Goal: Information Seeking & Learning: Learn about a topic

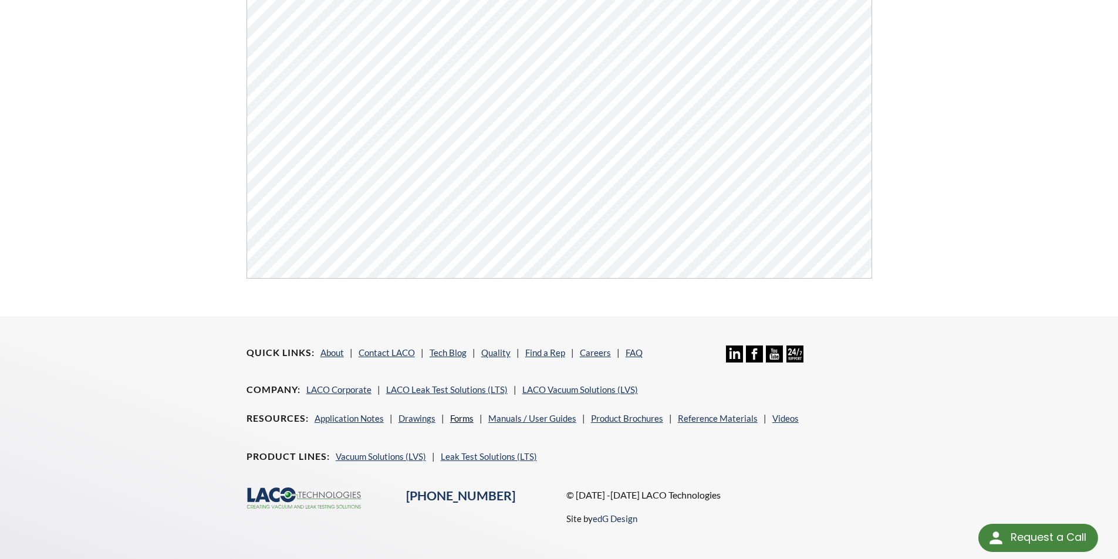
scroll to position [447, 0]
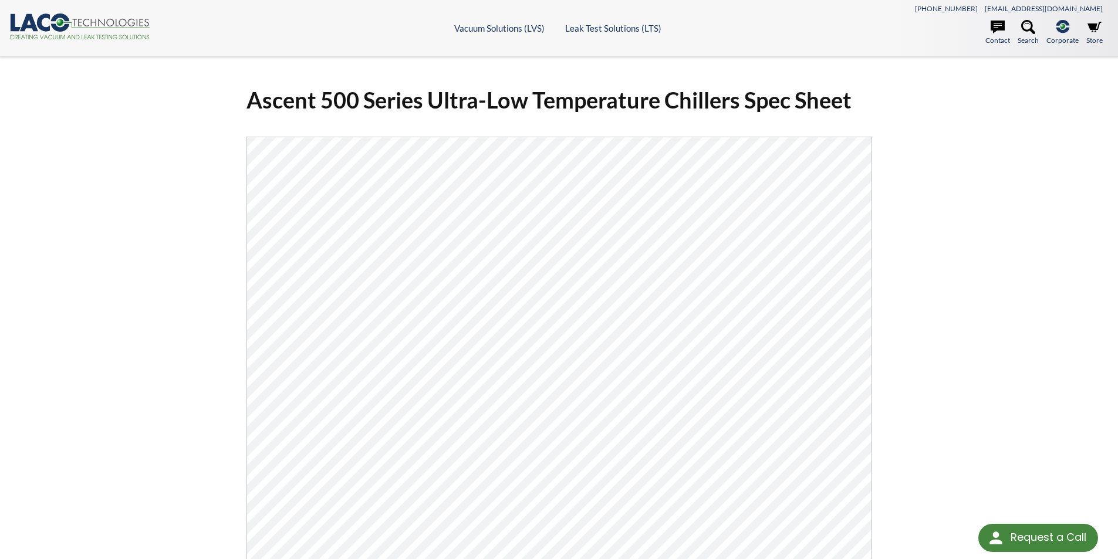
click at [203, 265] on div "Ascent 500 Series Ultra-Low Temperature Chillers Spec Sheet Click Here To Downl…" at bounding box center [559, 395] width 751 height 639
drag, startPoint x: 249, startPoint y: 101, endPoint x: 361, endPoint y: 104, distance: 112.2
click at [361, 104] on h1 "Ascent 500 Series Ultra-Low Temperature Chillers Spec Sheet" at bounding box center [560, 100] width 626 height 29
copy h1 "Ascent 500"
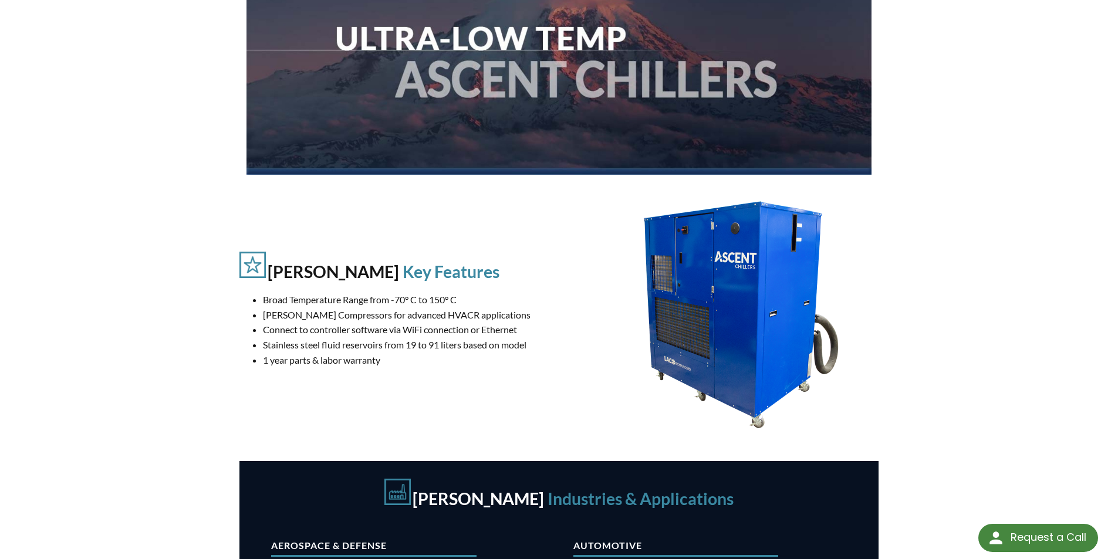
scroll to position [218, 0]
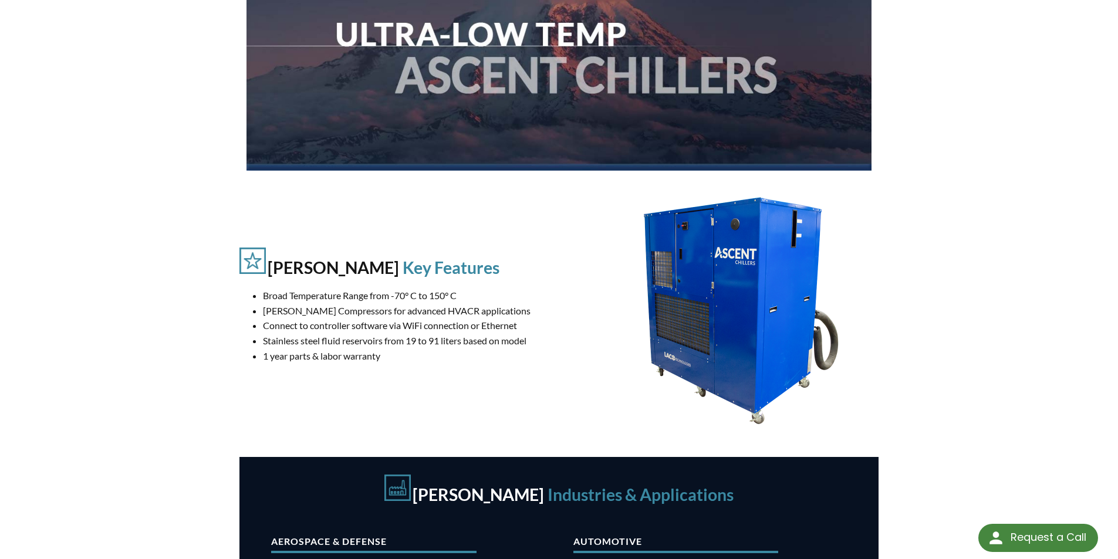
click at [561, 396] on div "Ascent Chiller Key Features Broad Temperature Range from -70° C to 150° C Copel…" at bounding box center [560, 325] width 640 height 264
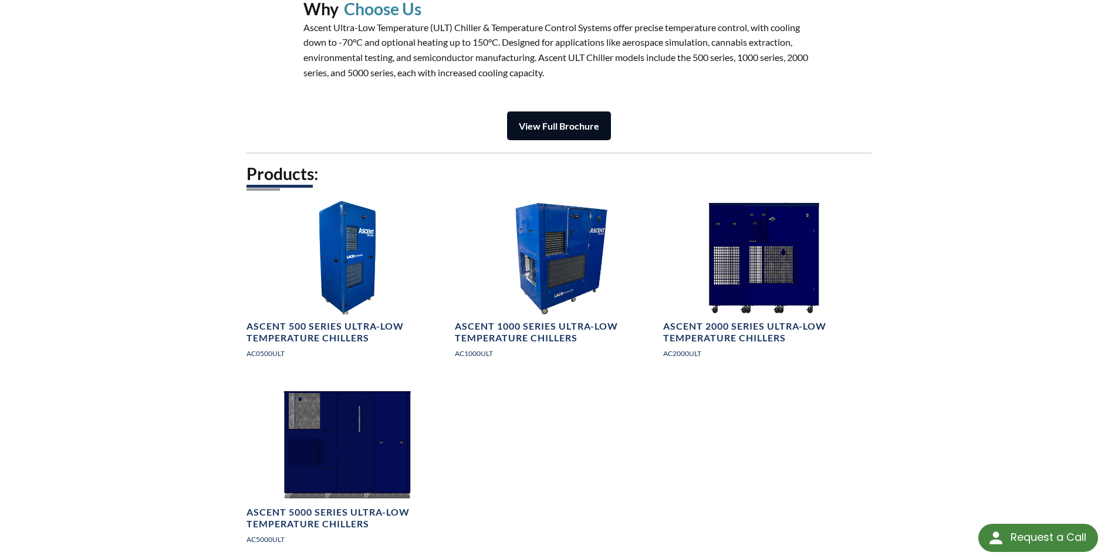
scroll to position [1522, 0]
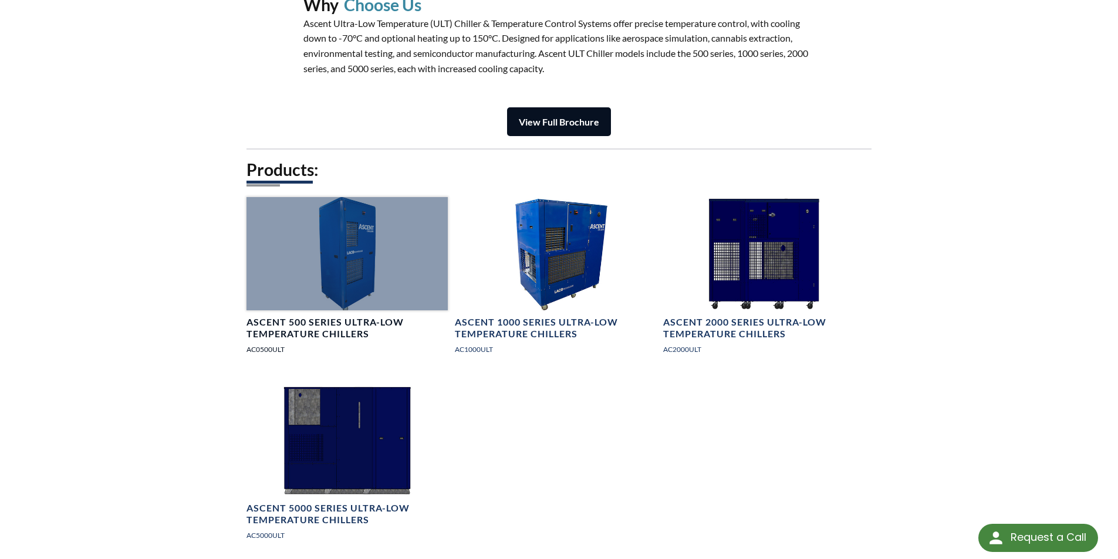
click at [294, 325] on h4 "Ascent 500 Series Ultra-Low Temperature Chillers" at bounding box center [347, 328] width 201 height 25
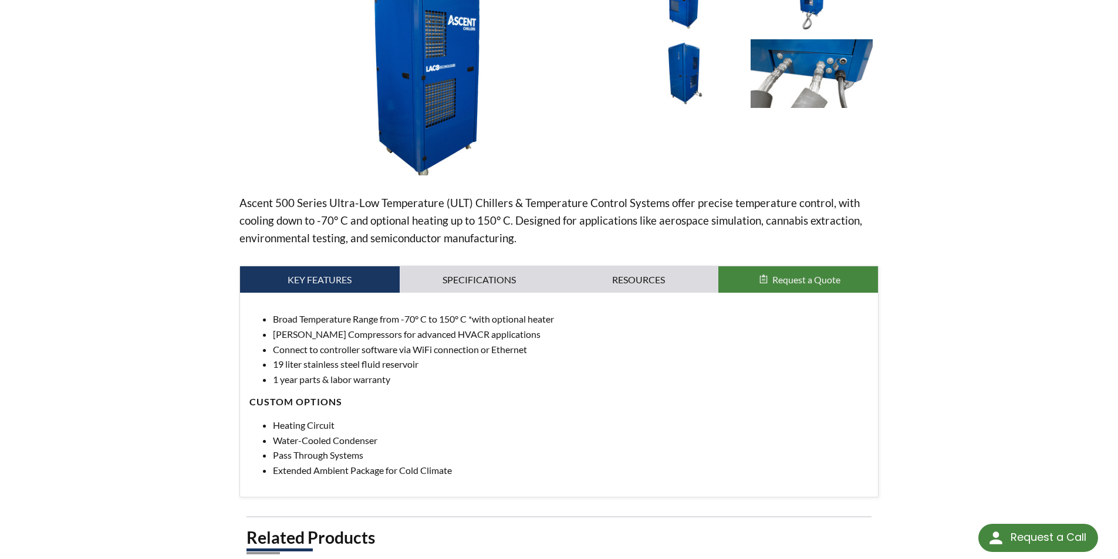
scroll to position [217, 0]
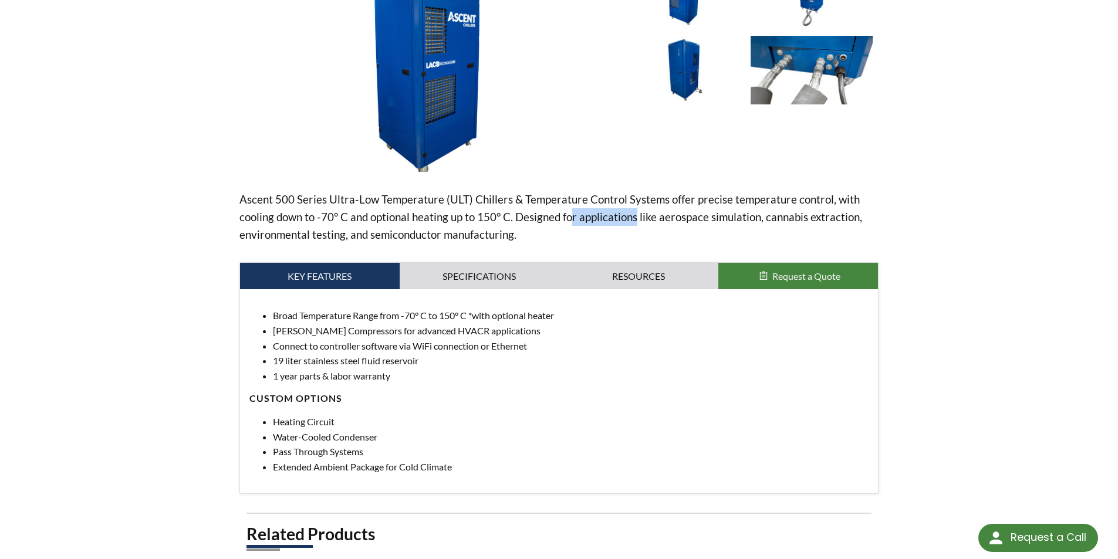
drag, startPoint x: 584, startPoint y: 214, endPoint x: 635, endPoint y: 217, distance: 51.7
click at [635, 217] on p "Ascent 500 Series Ultra-Low Temperature (ULT) Chillers & Temperature Control Sy…" at bounding box center [560, 217] width 640 height 53
click at [632, 219] on p "Ascent 500 Series Ultra-Low Temperature (ULT) Chillers & Temperature Control Sy…" at bounding box center [560, 217] width 640 height 53
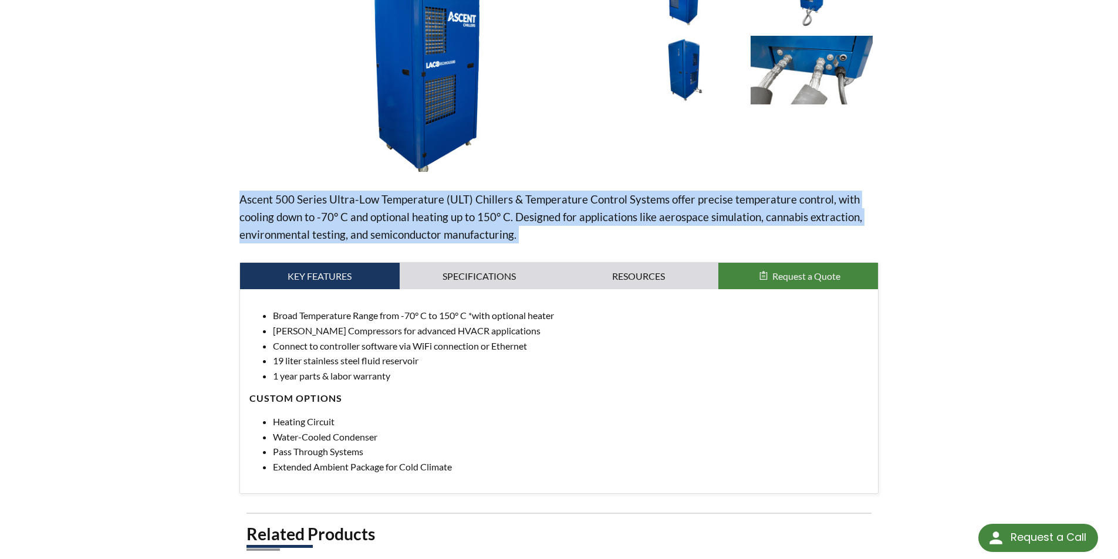
click at [632, 219] on p "Ascent 500 Series Ultra-Low Temperature (ULT) Chillers & Temperature Control Sy…" at bounding box center [560, 217] width 640 height 53
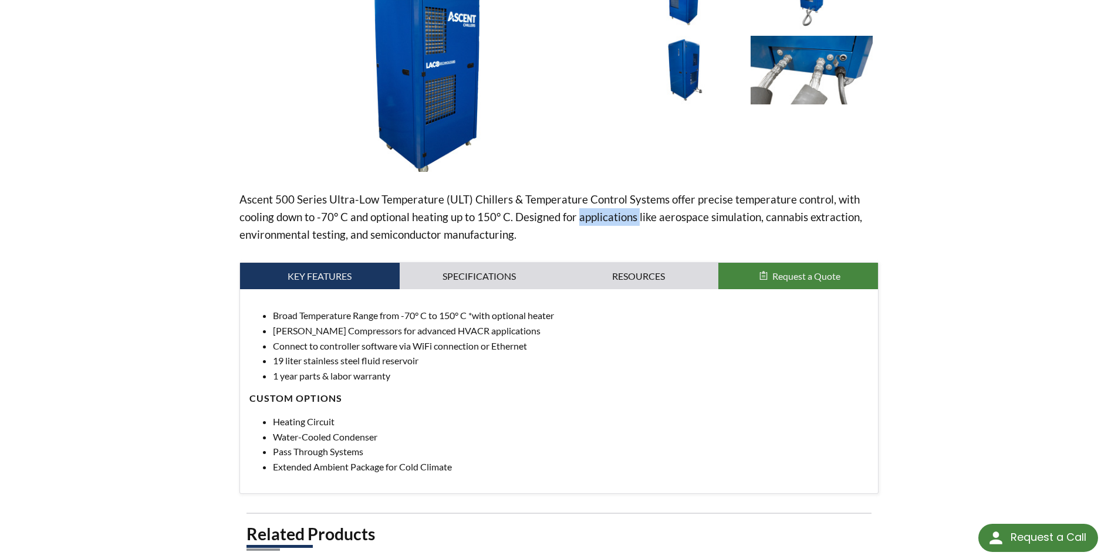
click at [632, 219] on p "Ascent 500 Series Ultra-Low Temperature (ULT) Chillers & Temperature Control Sy…" at bounding box center [560, 217] width 640 height 53
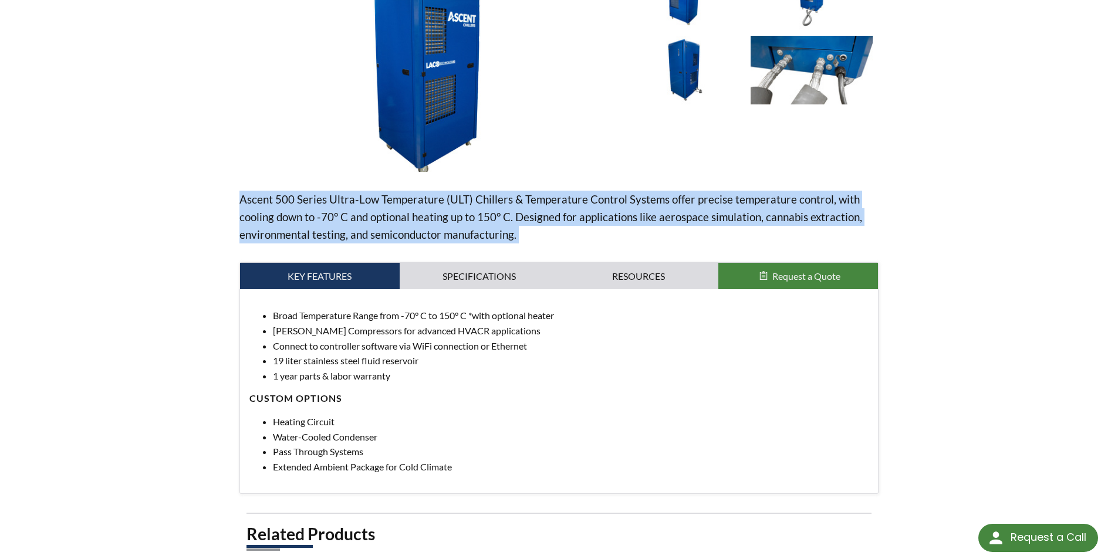
click at [632, 219] on p "Ascent 500 Series Ultra-Low Temperature (ULT) Chillers & Temperature Control Sy…" at bounding box center [560, 217] width 640 height 53
click at [433, 237] on p "Ascent 500 Series Ultra-Low Temperature (ULT) Chillers & Temperature Control Sy…" at bounding box center [560, 217] width 640 height 53
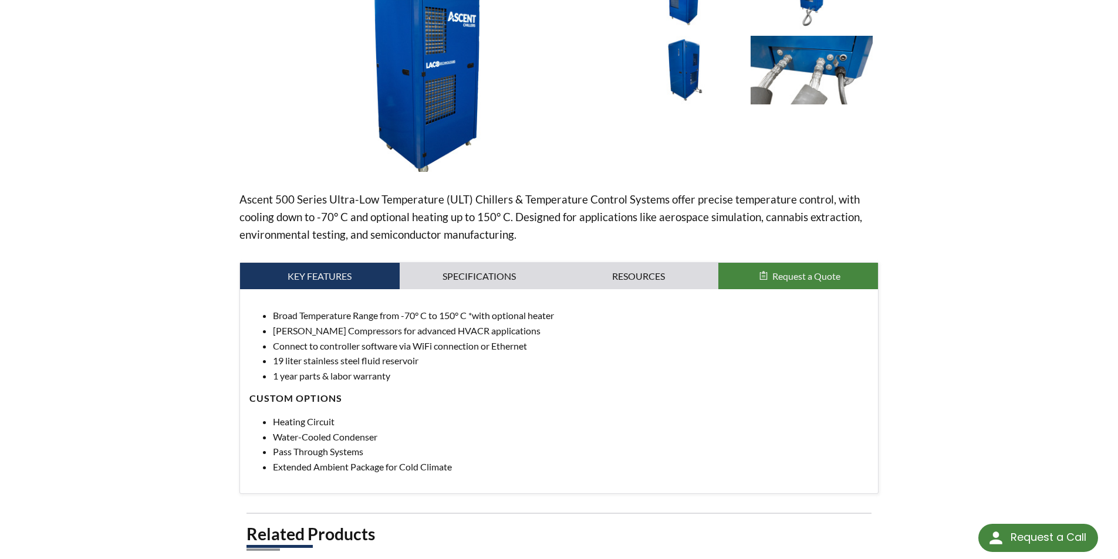
click at [427, 225] on p "Ascent 500 Series Ultra-Low Temperature (ULT) Chillers & Temperature Control Sy…" at bounding box center [560, 217] width 640 height 53
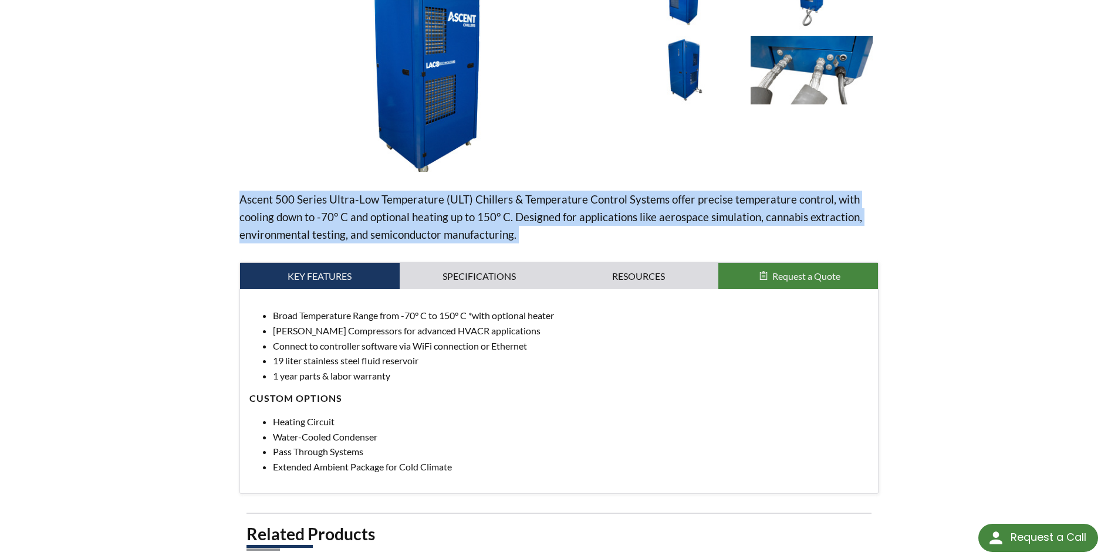
click at [427, 225] on p "Ascent 500 Series Ultra-Low Temperature (ULT) Chillers & Temperature Control Sy…" at bounding box center [560, 217] width 640 height 53
click at [365, 227] on p "Ascent 500 Series Ultra-Low Temperature (ULT) Chillers & Temperature Control Sy…" at bounding box center [560, 217] width 640 height 53
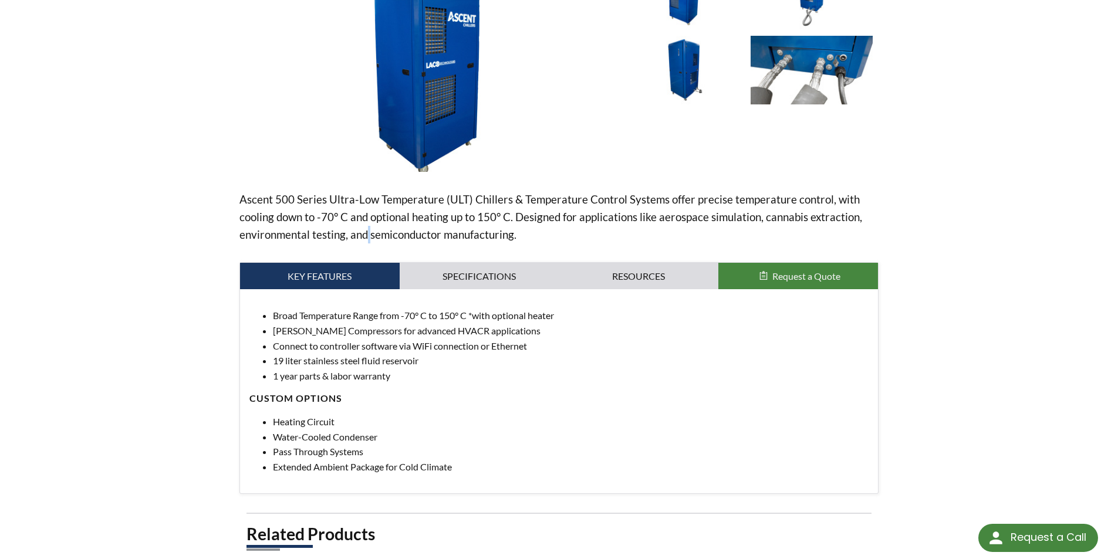
click at [365, 227] on p "Ascent 500 Series Ultra-Low Temperature (ULT) Chillers & Temperature Control Sy…" at bounding box center [560, 217] width 640 height 53
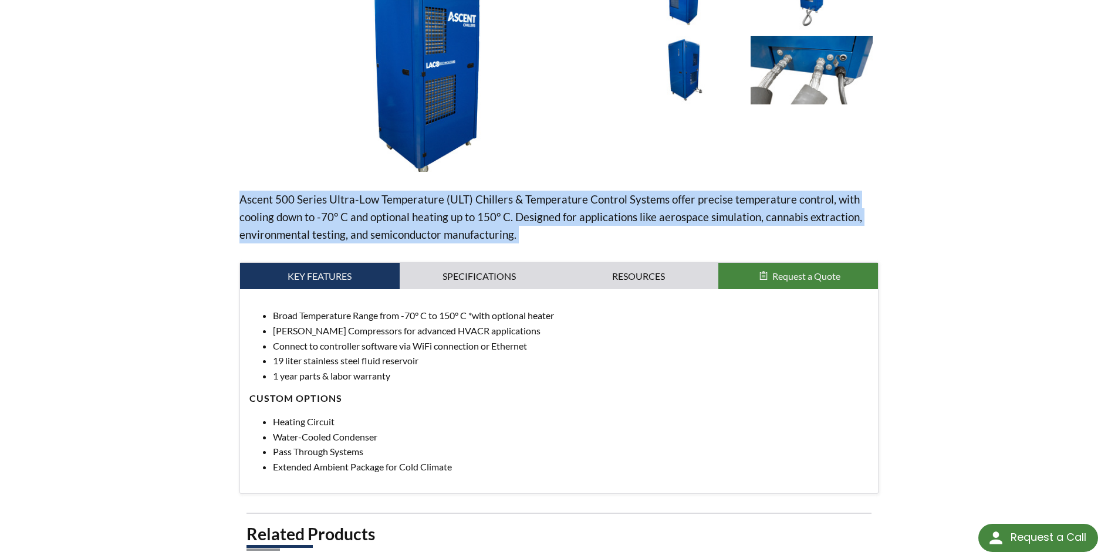
click at [365, 227] on p "Ascent 500 Series Ultra-Low Temperature (ULT) Chillers & Temperature Control Sy…" at bounding box center [560, 217] width 640 height 53
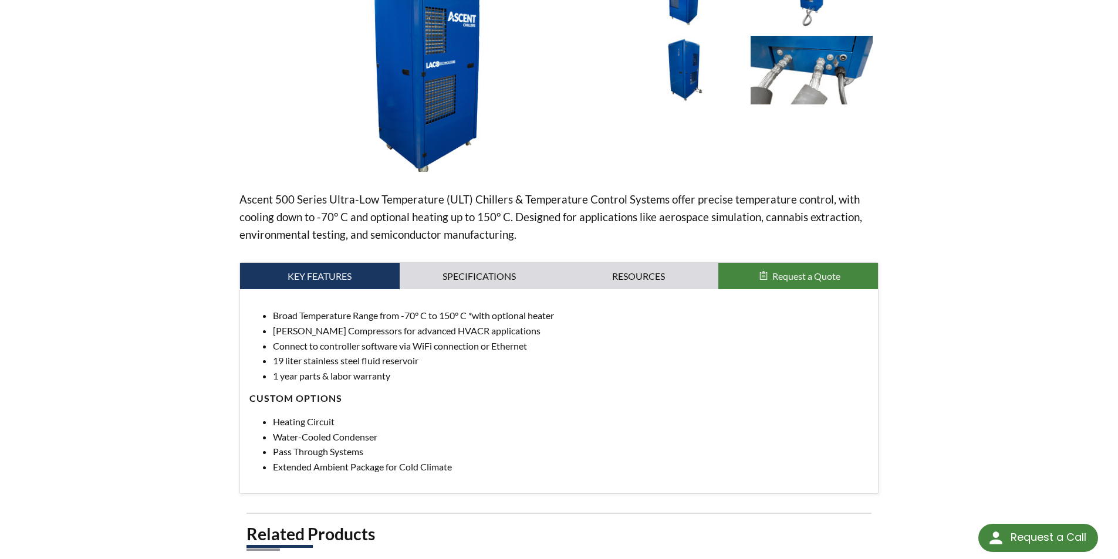
click at [386, 317] on li "Broad Temperature Range from -70° C to 150° C *with optional heater" at bounding box center [571, 315] width 596 height 15
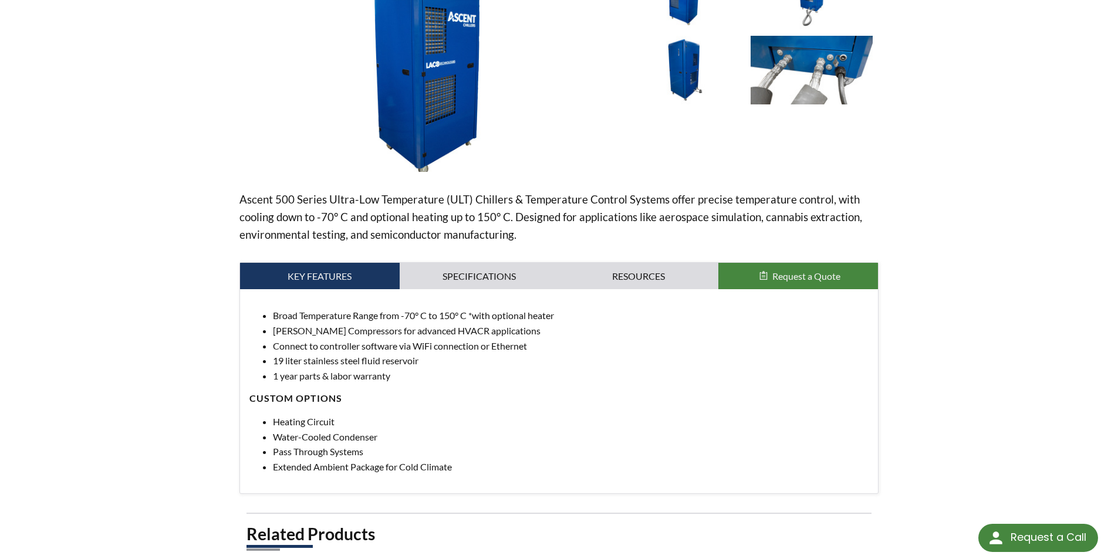
click at [308, 329] on li "[PERSON_NAME] Compressors for advanced HVACR applications" at bounding box center [571, 330] width 596 height 15
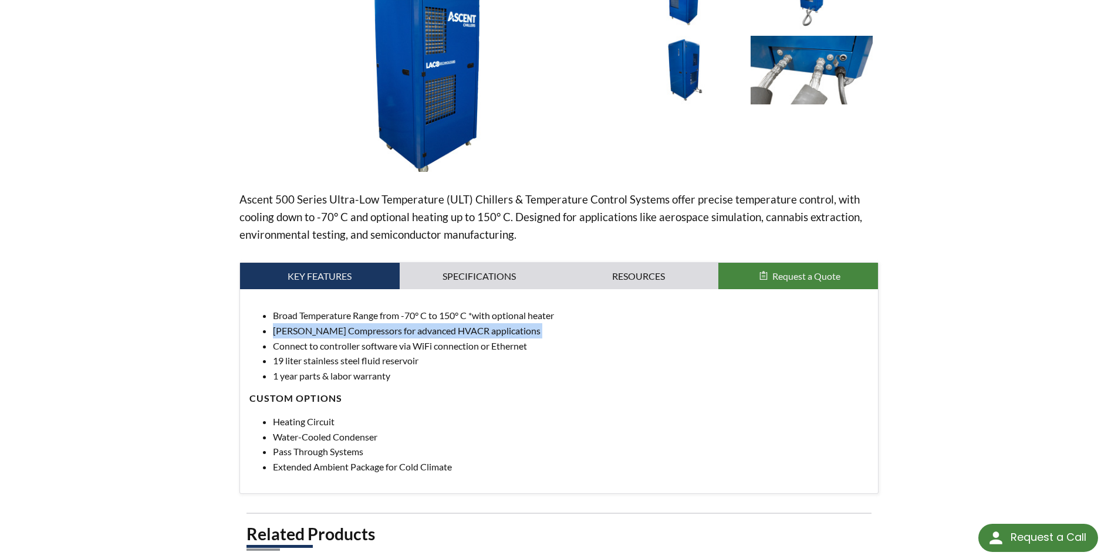
click at [308, 329] on li "[PERSON_NAME] Compressors for advanced HVACR applications" at bounding box center [571, 330] width 596 height 15
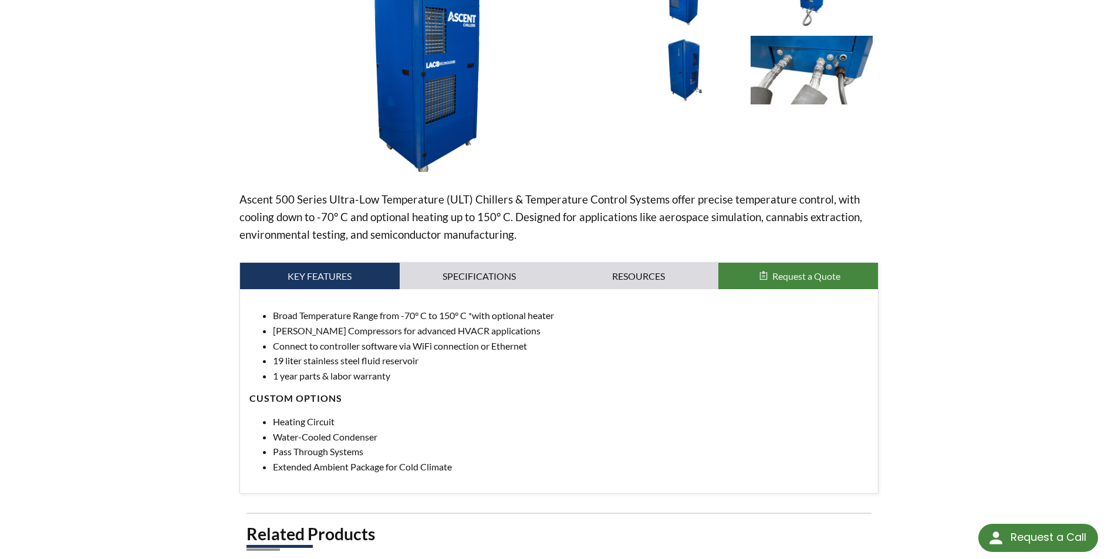
click at [286, 353] on ul "Broad Temperature Range from -70° C to 150° C *with optional heater [PERSON_NAM…" at bounding box center [560, 345] width 620 height 75
click at [286, 353] on li "19 liter stainless steel fluid reservoir" at bounding box center [571, 360] width 596 height 15
click at [286, 353] on ul "Broad Temperature Range from -70° C to 150° C *with optional heater [PERSON_NAM…" at bounding box center [560, 345] width 620 height 75
click at [282, 367] on li "19 liter stainless steel fluid reservoir" at bounding box center [571, 360] width 596 height 15
click at [282, 366] on li "19 liter stainless steel fluid reservoir" at bounding box center [571, 360] width 596 height 15
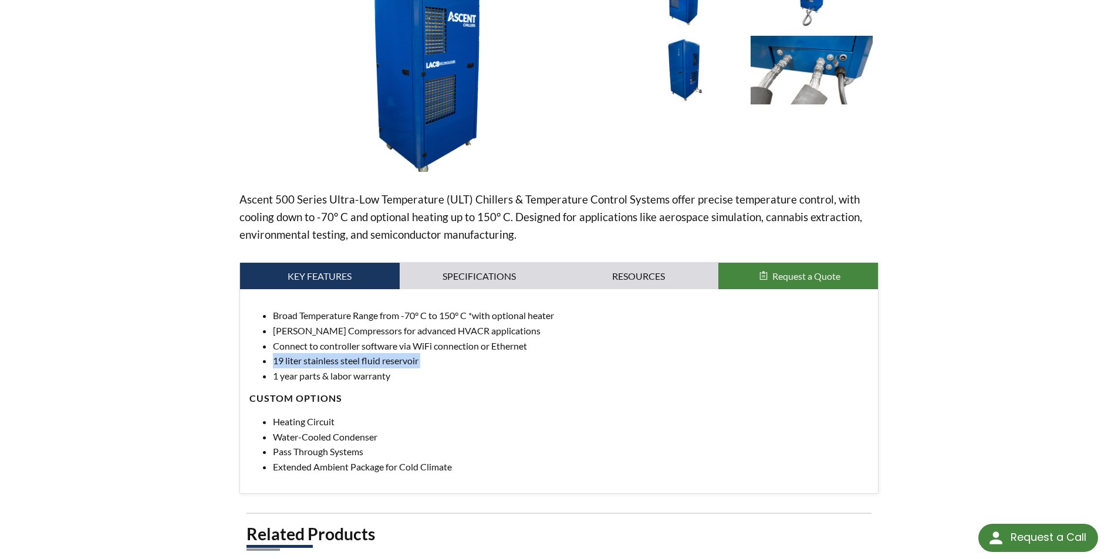
click at [282, 366] on li "19 liter stainless steel fluid reservoir" at bounding box center [571, 360] width 596 height 15
click at [284, 386] on div "Broad Temperature Range from -70° C to 150° C *with optional heater [PERSON_NAM…" at bounding box center [560, 391] width 620 height 166
click at [284, 377] on li "1 year parts & labor warranty" at bounding box center [571, 376] width 596 height 15
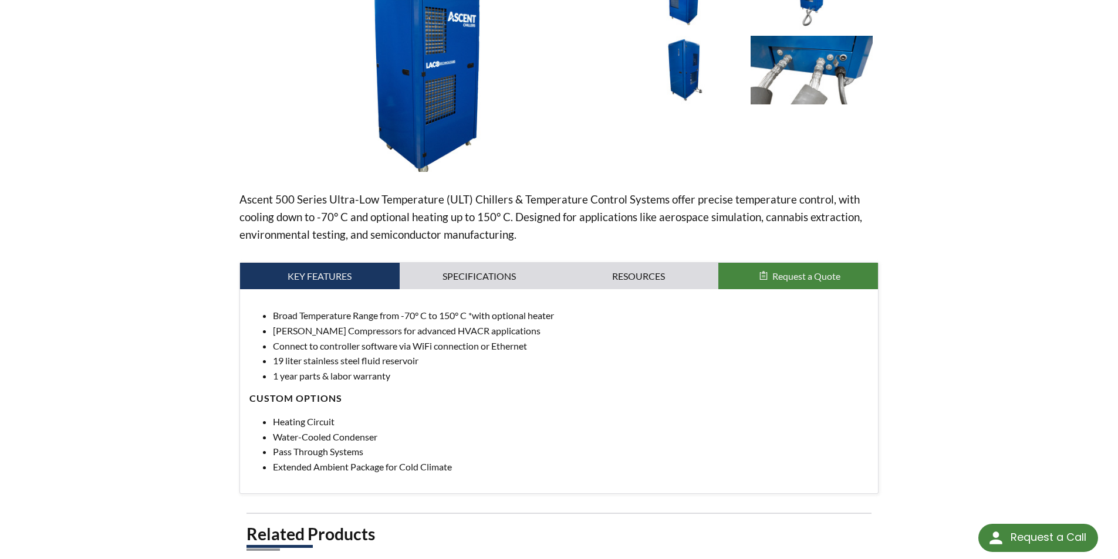
click at [273, 428] on li "Heating Circuit" at bounding box center [571, 421] width 596 height 15
click at [273, 426] on li "Heating Circuit" at bounding box center [571, 421] width 596 height 15
click at [274, 446] on li "Pass Through Systems" at bounding box center [571, 451] width 596 height 15
click at [489, 279] on link "Specifications" at bounding box center [480, 276] width 160 height 27
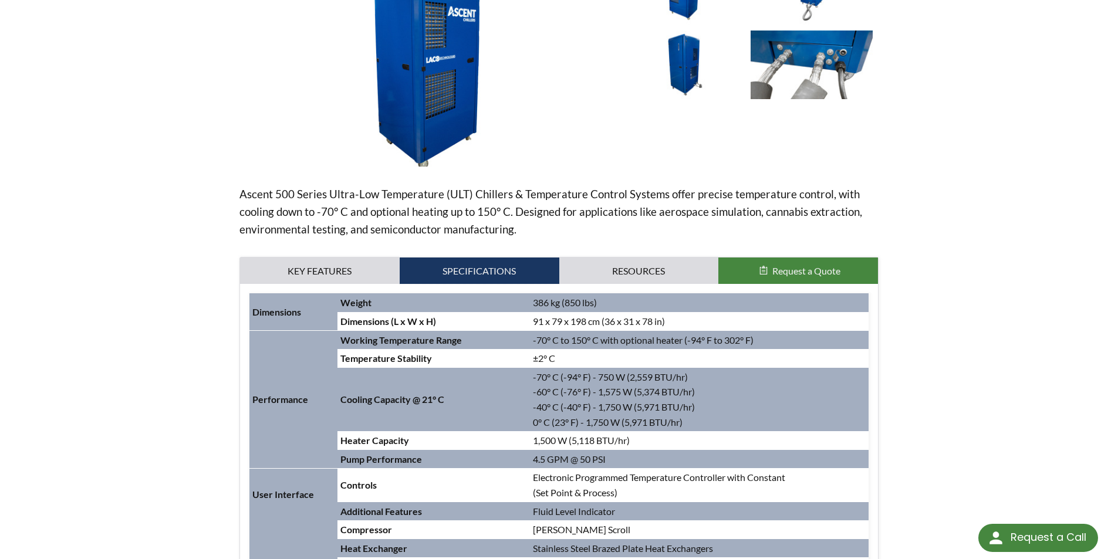
scroll to position [218, 0]
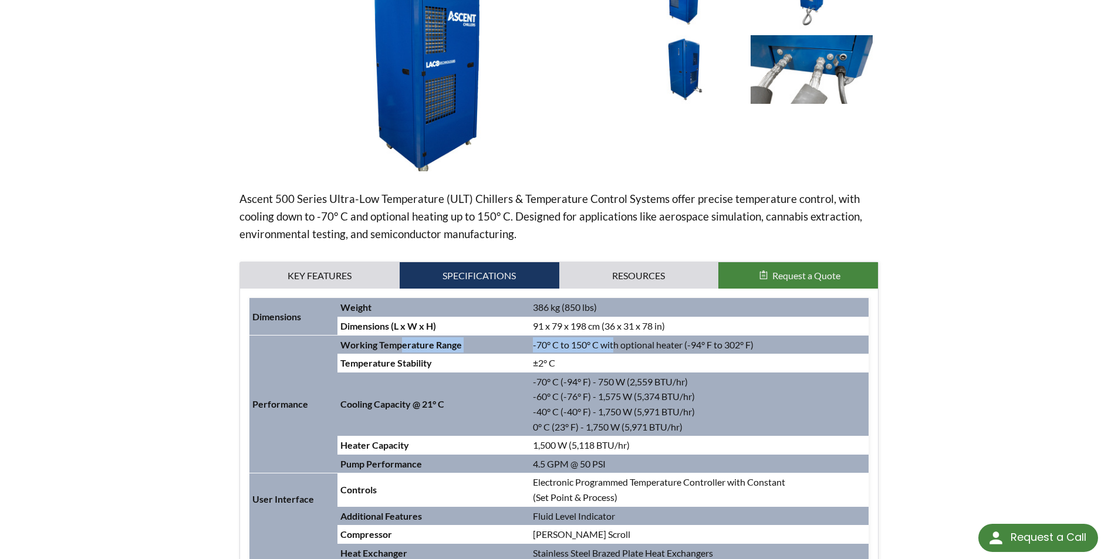
drag, startPoint x: 488, startPoint y: 341, endPoint x: 667, endPoint y: 341, distance: 179.1
click at [654, 341] on tr "Performance Working Temperature Range -70° C to 150° C with optional heater (-9…" at bounding box center [560, 345] width 620 height 19
